Goal: Task Accomplishment & Management: Use online tool/utility

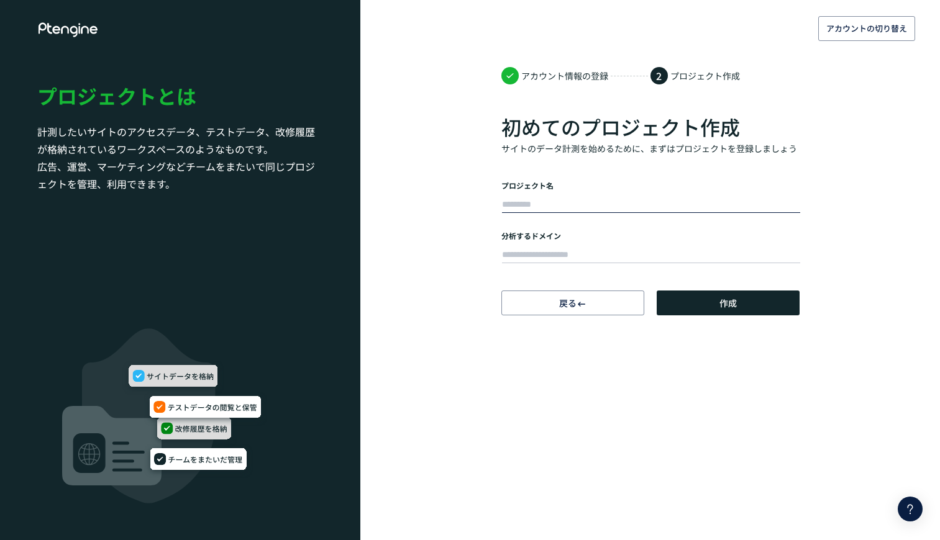
click at [553, 202] on input "text" at bounding box center [651, 204] width 298 height 17
type input "*"
type input "********"
click at [554, 254] on input "text" at bounding box center [651, 255] width 298 height 17
paste input "**********"
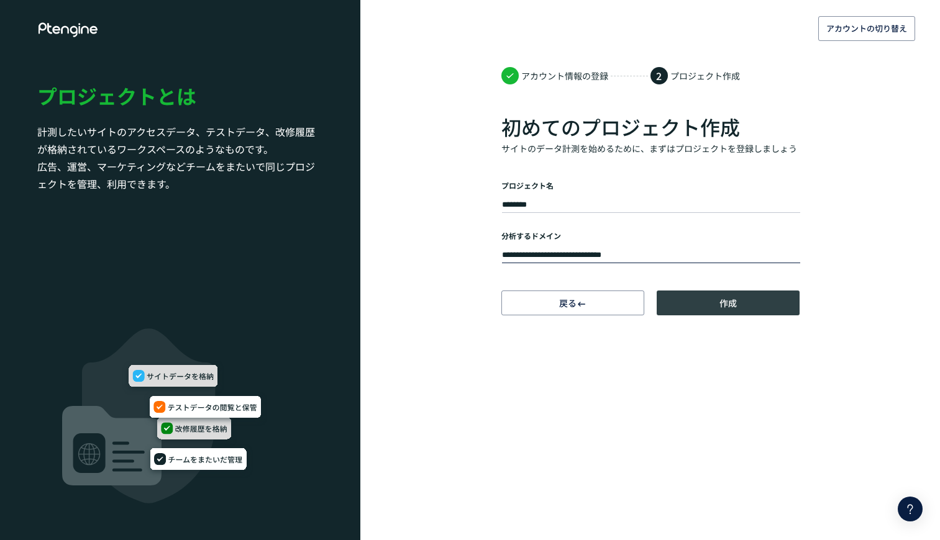
type input "**********"
click at [712, 310] on button "作成" at bounding box center [728, 303] width 143 height 25
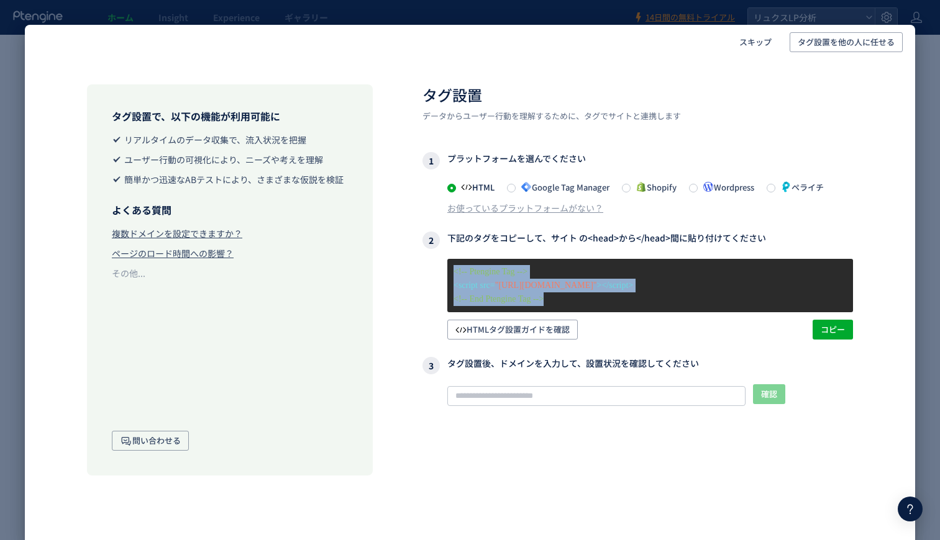
drag, startPoint x: 516, startPoint y: 289, endPoint x: 439, endPoint y: 270, distance: 79.5
click at [439, 270] on div "<!-- Ptengine Tag --> <script src= "[URL][DOMAIN_NAME]" ></script> <!-- End Pte…" at bounding box center [637, 299] width 430 height 81
click at [567, 294] on p "<!-- End Ptengine Tag -->" at bounding box center [649, 300] width 393 height 14
drag, startPoint x: 568, startPoint y: 301, endPoint x: 450, endPoint y: 272, distance: 120.8
click at [450, 272] on div "<!-- Ptengine Tag --> <script src= "[URL][DOMAIN_NAME]" ></script> <!-- End Pte…" at bounding box center [650, 285] width 406 height 53
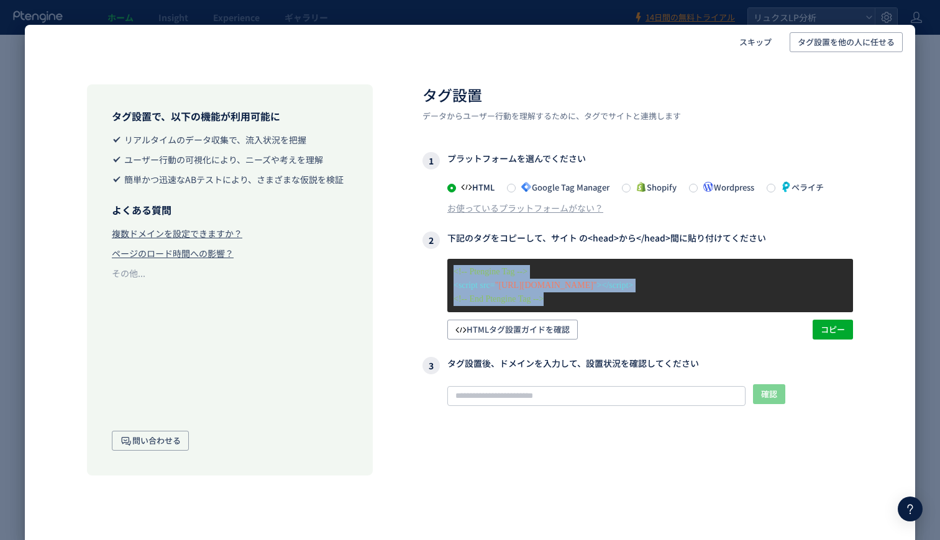
copy div "<!-- Ptengine Tag --> <script src= "[URL][DOMAIN_NAME]" ></script> <!-- End Pte…"
click at [849, 329] on button "コピー" at bounding box center [832, 330] width 40 height 20
click at [599, 429] on p "タグが確認できません" at bounding box center [650, 433] width 380 height 12
click at [740, 175] on div "1 プラットフォームを選んでください HTML Google Tag Manager Shopify Wordpress ペライチ お使っているプラットフォー…" at bounding box center [637, 183] width 430 height 62
